Goal: Task Accomplishment & Management: Use online tool/utility

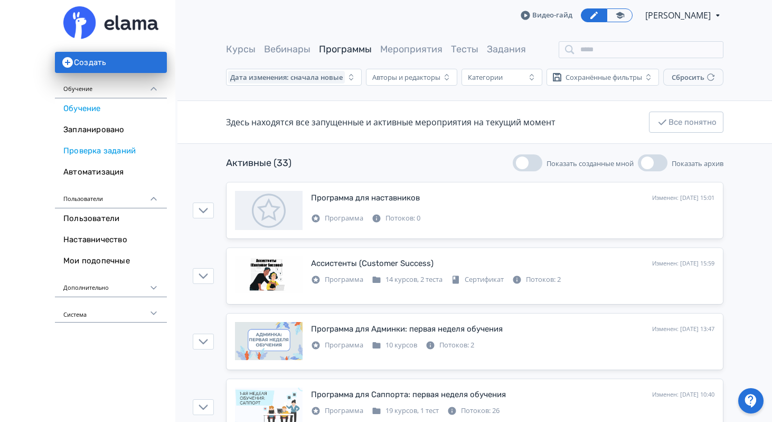
click at [114, 151] on link "Проверка заданий" at bounding box center [111, 151] width 112 height 21
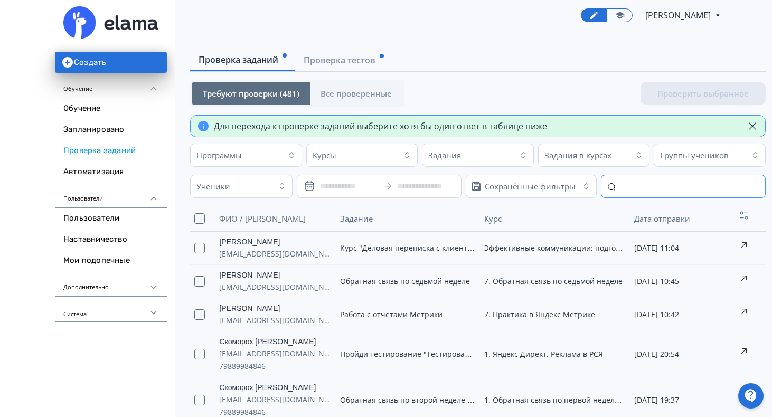
click at [685, 185] on input "text" at bounding box center [683, 186] width 165 height 23
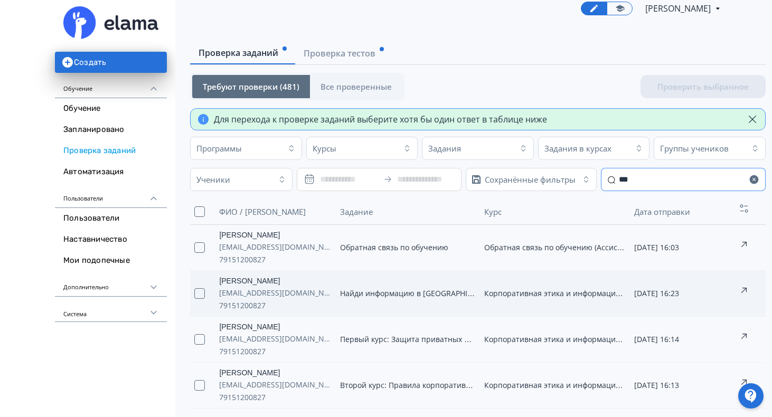
scroll to position [8, 0]
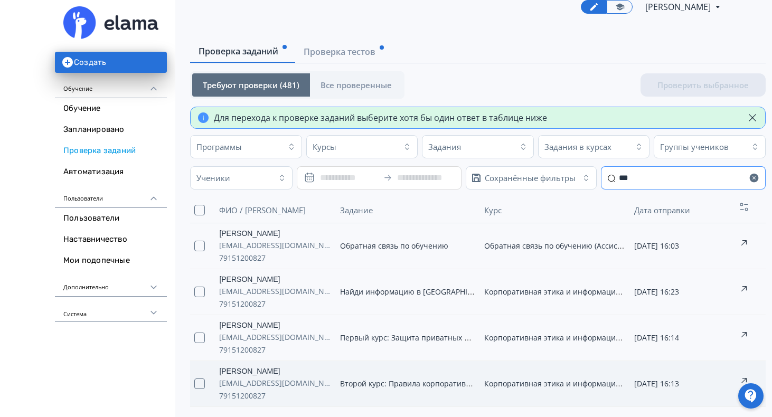
type input "***"
click at [511, 397] on td "Корпоративная этика и информационная безопасность Customer Success" at bounding box center [555, 384] width 150 height 46
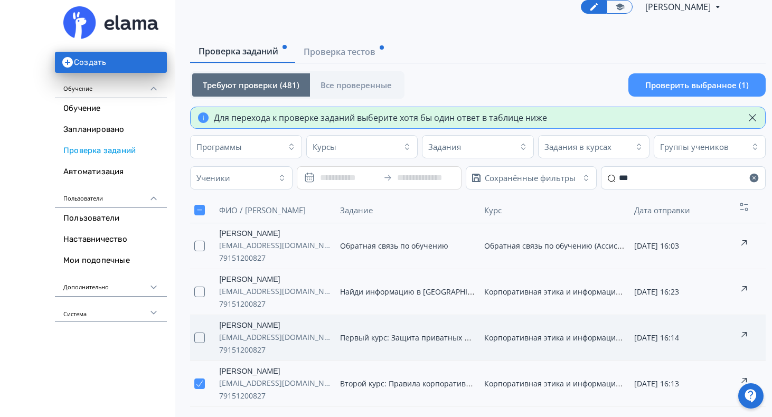
click at [531, 331] on td "Корпоративная этика и информационная безопасность Customer Success" at bounding box center [555, 338] width 150 height 46
click at [532, 290] on span "Корпоративная этика и информационная безопасность Customer Success" at bounding box center [620, 292] width 272 height 10
click at [533, 251] on td "Обратная связь по обучению (Ассистенты Customer Success)" at bounding box center [555, 246] width 150 height 46
click at [704, 78] on button "Проверить выбранное (4)" at bounding box center [697, 84] width 137 height 23
